Goal: Task Accomplishment & Management: Manage account settings

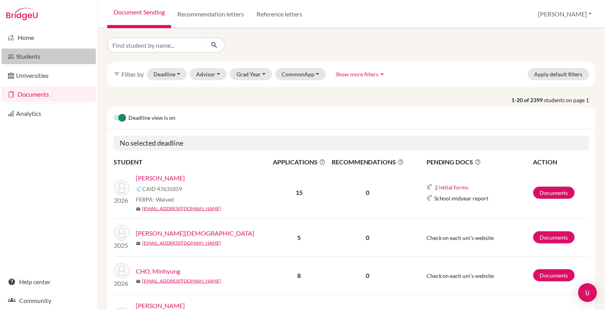
click at [32, 57] on link "Students" at bounding box center [49, 57] width 94 height 16
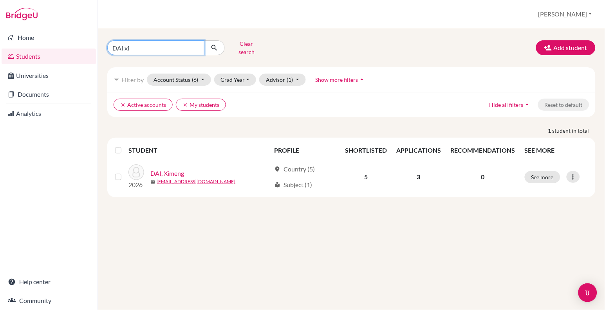
click at [148, 46] on input "DAI xi" at bounding box center [155, 47] width 97 height 15
type input "D"
type input "solo [PERSON_NAME]"
click at [214, 45] on button "submit" at bounding box center [214, 47] width 21 height 15
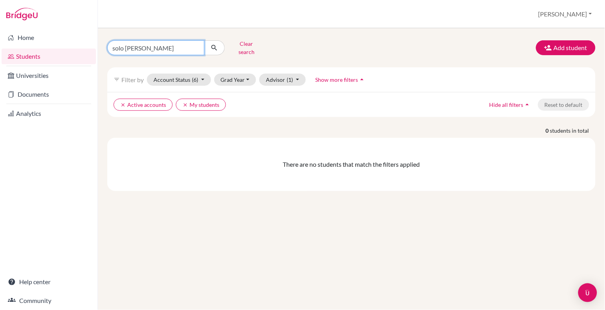
click at [115, 45] on input "solo [PERSON_NAME]" at bounding box center [155, 47] width 97 height 15
type input "[PERSON_NAME]"
click at [214, 45] on button "submit" at bounding box center [214, 47] width 21 height 15
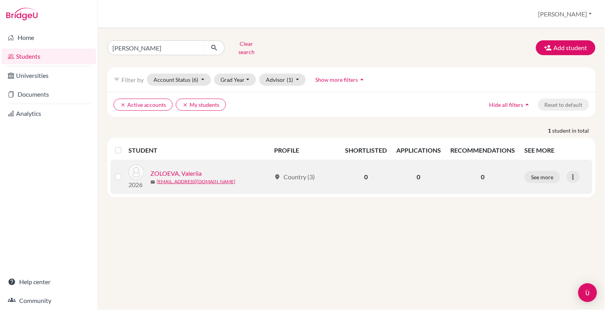
click at [166, 169] on link "ZOLOEVA, Valeriia" at bounding box center [175, 173] width 51 height 9
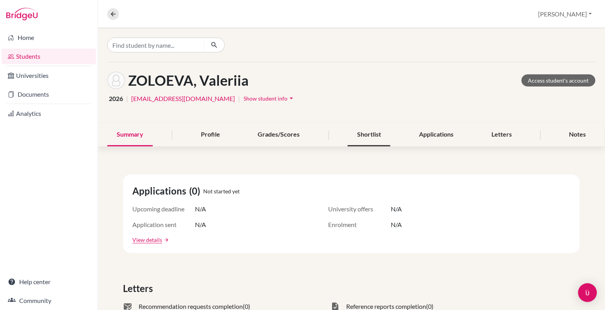
click at [373, 130] on div "Shortlist" at bounding box center [369, 134] width 43 height 23
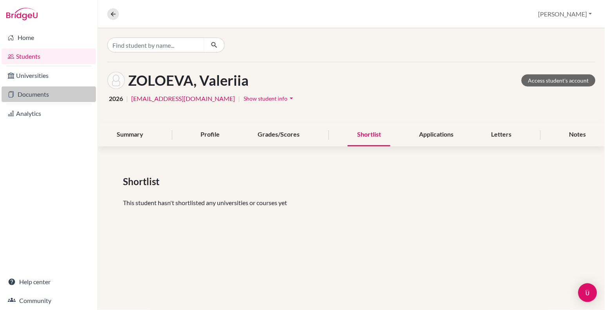
click at [41, 95] on link "Documents" at bounding box center [49, 95] width 94 height 16
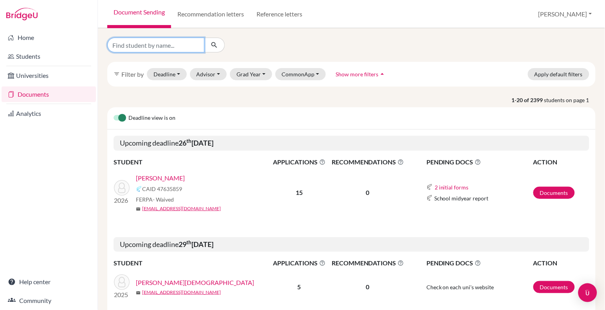
click at [167, 45] on input "Find student by name..." at bounding box center [155, 45] width 97 height 15
type input "Zolo Velri"
click at [214, 45] on button "submit" at bounding box center [214, 45] width 21 height 15
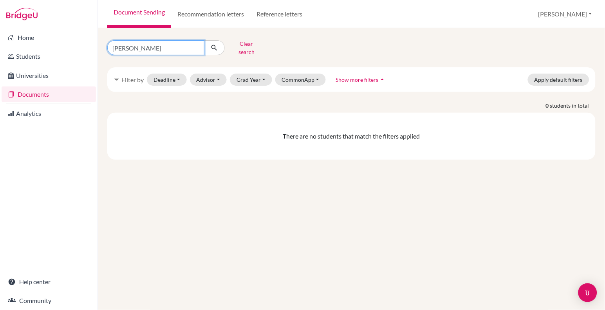
click at [146, 51] on input "Zolo Velri" at bounding box center [155, 47] width 97 height 15
type input "Zoloeva"
click at [214, 45] on button "submit" at bounding box center [214, 47] width 21 height 15
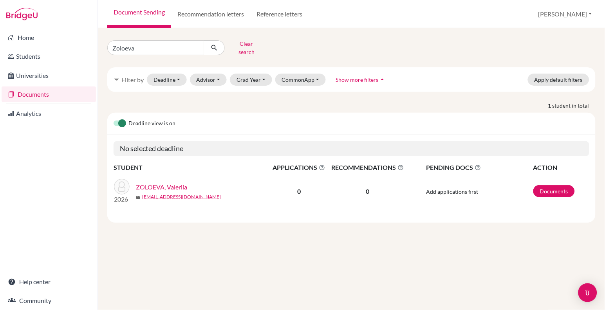
click at [170, 182] on link "ZOLOEVA, Valeriia" at bounding box center [161, 186] width 51 height 9
